Goal: Task Accomplishment & Management: Manage account settings

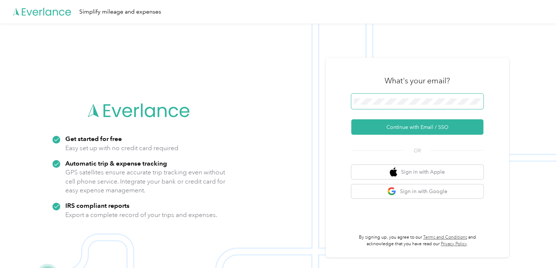
click at [374, 105] on span at bounding box center [417, 101] width 132 height 15
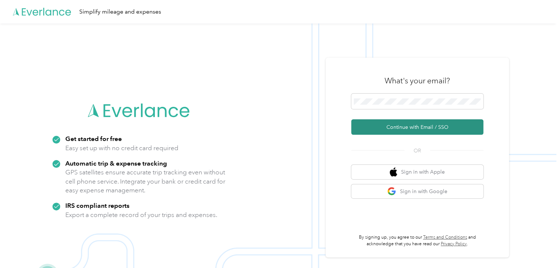
click at [402, 125] on button "Continue with Email / SSO" at bounding box center [417, 126] width 132 height 15
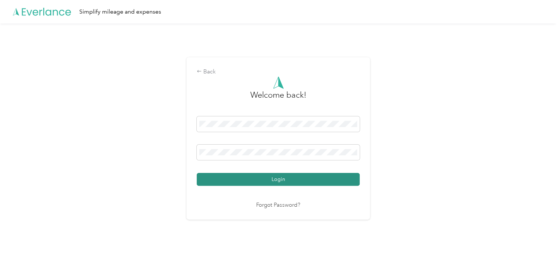
click at [301, 177] on button "Login" at bounding box center [278, 179] width 163 height 13
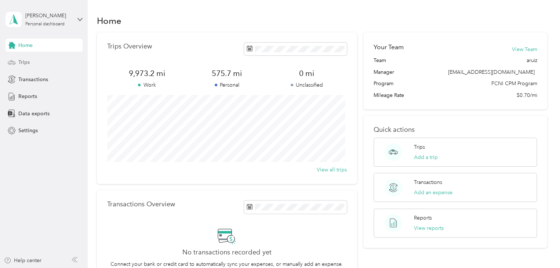
click at [35, 62] on div "Trips" at bounding box center [44, 62] width 77 height 13
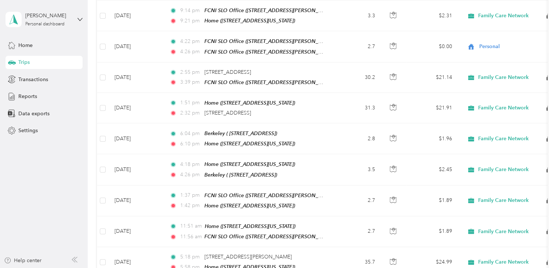
scroll to position [146, 0]
